Goal: Communication & Community: Connect with others

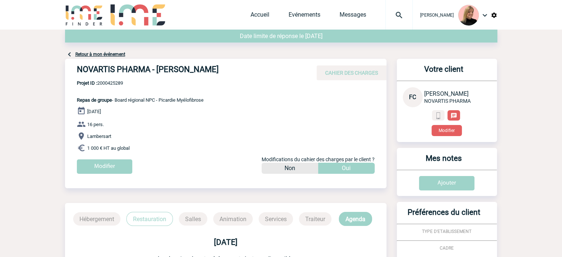
drag, startPoint x: 77, startPoint y: 69, endPoint x: 268, endPoint y: 72, distance: 190.8
click at [269, 72] on div "NOVARTIS PHARMA - [PERSON_NAME] CAHIER DES CHARGES" at bounding box center [226, 69] width 322 height 21
copy h4 "NOVARTIS PHARMA - [PERSON_NAME]"
click at [192, 94] on p "Projet ID : 2000425289 Repas de groupe - Board régional NPC - Picardie Myélofib…" at bounding box center [134, 91] width 139 height 23
drag, startPoint x: 115, startPoint y: 101, endPoint x: 157, endPoint y: 102, distance: 41.4
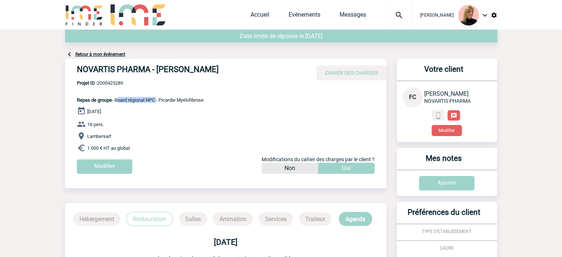
click at [157, 102] on span "Repas de groupe - Board régional NPC - Picardie Myélofibrose" at bounding box center [140, 100] width 127 height 6
copy span "Board régional NPC"
click at [366, 11] on link "Messages" at bounding box center [353, 16] width 27 height 10
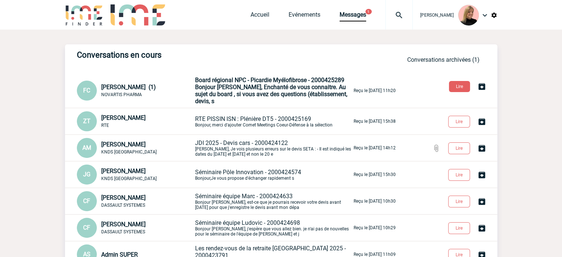
click at [291, 76] on div "Conversations en cours Conversations archivées (1) FC François CERCELET (1) NOV…" at bounding box center [281, 200] width 433 height 312
click at [290, 87] on span "Bonjour Estelle, Enchanté de vous connaitre. Au sujet du board , si vous avez d…" at bounding box center [271, 94] width 152 height 21
